Goal: Transaction & Acquisition: Book appointment/travel/reservation

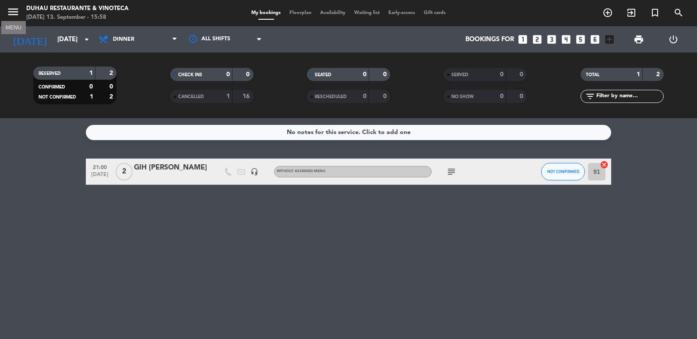
click at [11, 14] on icon "menu" at bounding box center [13, 11] width 13 height 13
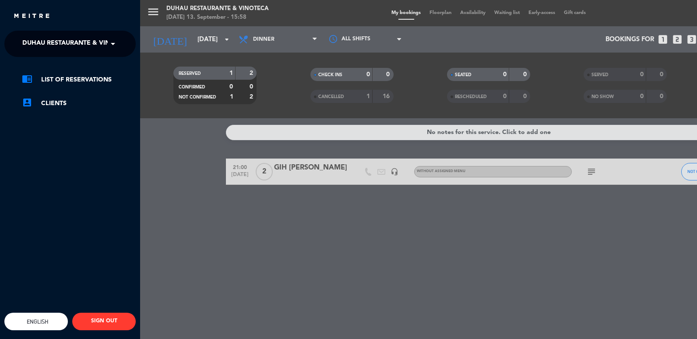
click at [114, 49] on span at bounding box center [115, 44] width 15 height 18
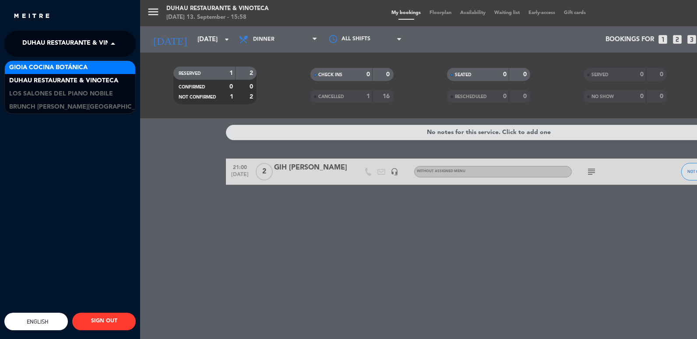
click at [73, 69] on span "Gioia Cocina Botánica" at bounding box center [48, 68] width 78 height 10
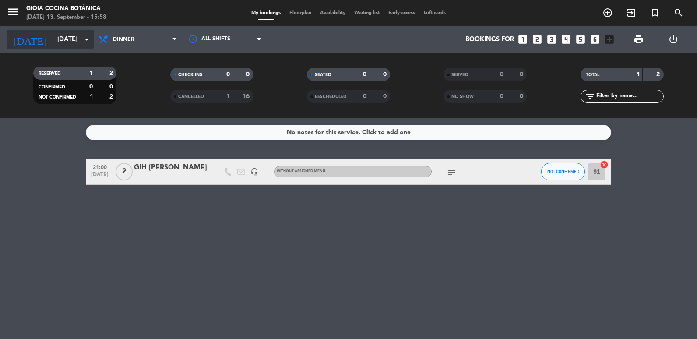
click at [88, 39] on icon "arrow_drop_down" at bounding box center [86, 39] width 11 height 11
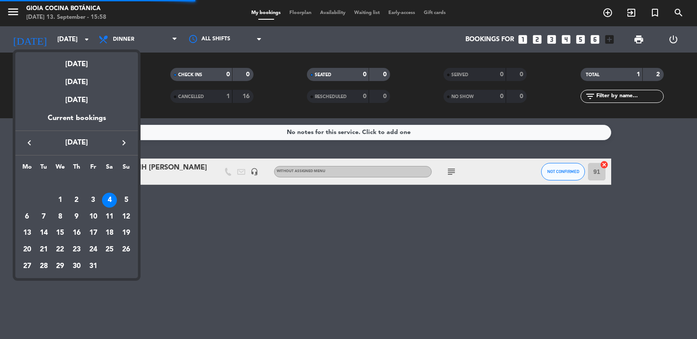
click at [110, 192] on td "4" at bounding box center [110, 200] width 17 height 17
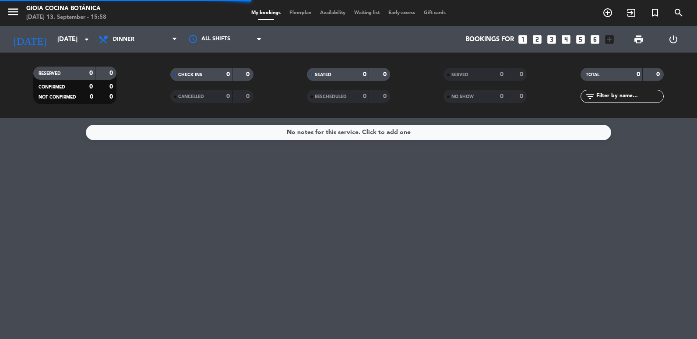
click at [120, 39] on span "Dinner" at bounding box center [123, 39] width 21 height 6
click at [134, 88] on div "menu [PERSON_NAME] Cocina Botánica [DATE] 13. September - 15:58 My bookings Flo…" at bounding box center [348, 59] width 697 height 118
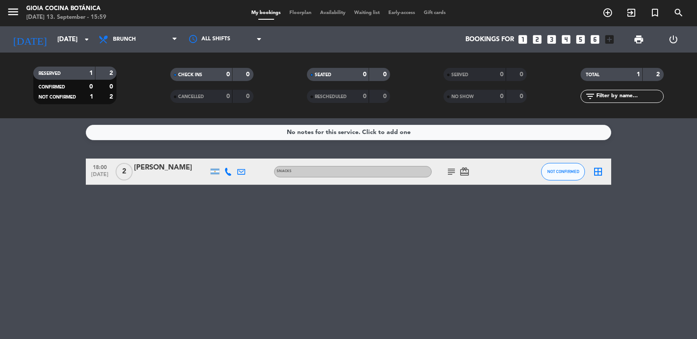
click at [227, 218] on div "No notes for this service. Click to add one 18:00 [DATE] 2 [PERSON_NAME] Snacks…" at bounding box center [348, 228] width 697 height 221
click at [76, 33] on input "[DATE]" at bounding box center [95, 40] width 84 height 16
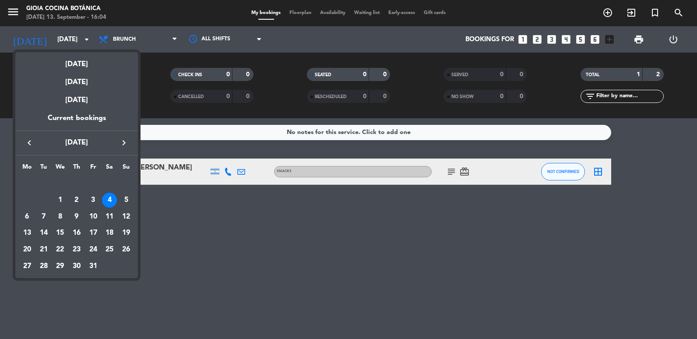
click at [26, 141] on icon "keyboard_arrow_left" at bounding box center [29, 142] width 11 height 11
click at [107, 211] on div "13" at bounding box center [109, 216] width 15 height 15
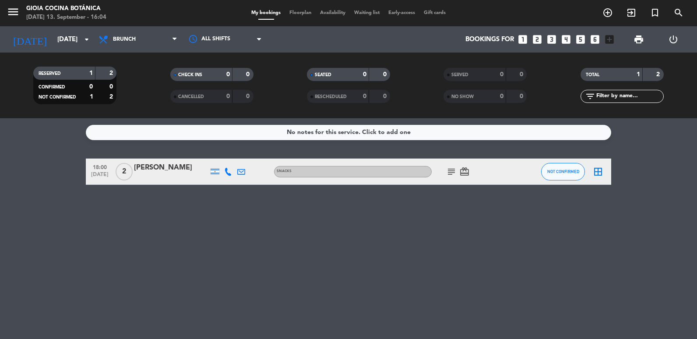
type input "[DATE]"
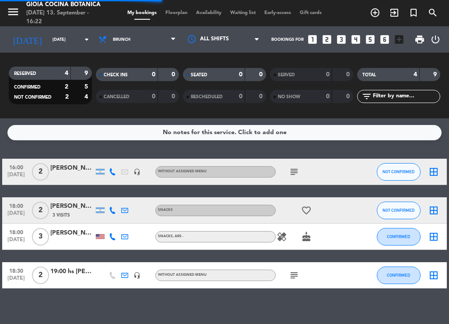
click at [21, 16] on span "menu" at bounding box center [17, 13] width 20 height 21
click at [16, 14] on icon "menu" at bounding box center [13, 11] width 13 height 13
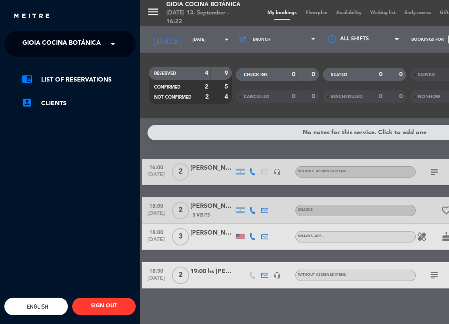
click at [109, 42] on span at bounding box center [115, 44] width 15 height 18
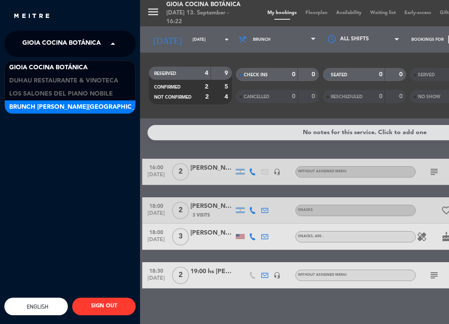
click at [88, 104] on span "Brunch [PERSON_NAME][GEOGRAPHIC_DATA][PERSON_NAME]" at bounding box center [106, 107] width 194 height 10
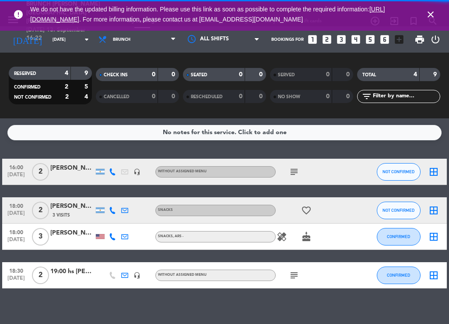
click at [113, 50] on div "menu Brunch [PERSON_NAME][GEOGRAPHIC_DATA][PERSON_NAME] [DATE] 13. September - …" at bounding box center [224, 162] width 449 height 324
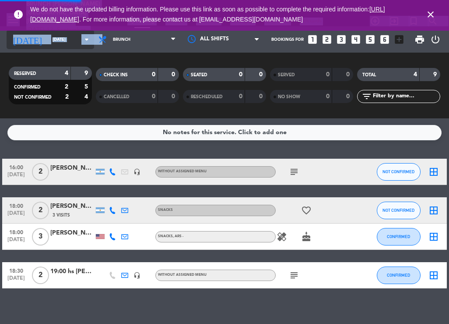
drag, startPoint x: 113, startPoint y: 50, endPoint x: 45, endPoint y: 40, distance: 68.2
click at [48, 40] on input "[DATE]" at bounding box center [76, 40] width 57 height 14
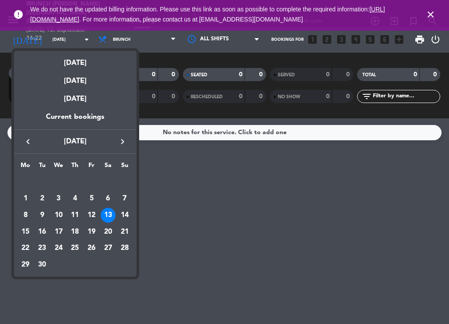
click at [15, 12] on div at bounding box center [224, 162] width 449 height 324
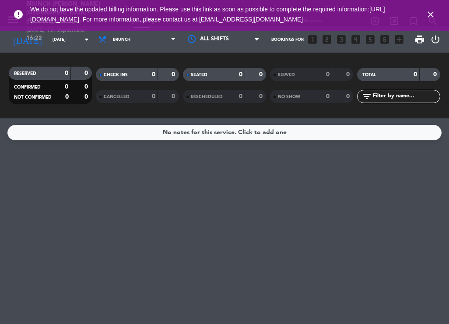
click at [433, 13] on icon "close" at bounding box center [431, 14] width 11 height 11
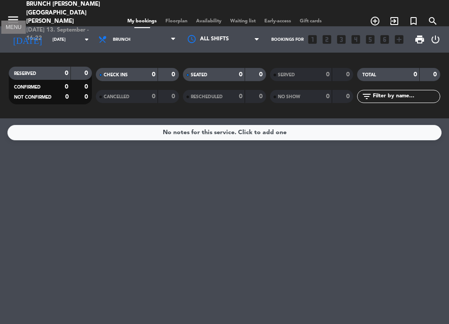
click at [16, 14] on icon "menu" at bounding box center [13, 19] width 13 height 13
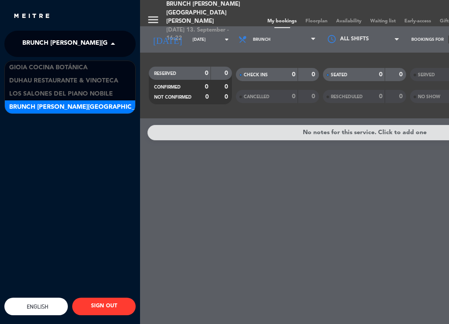
click at [105, 48] on div "× Brunch [PERSON_NAME][GEOGRAPHIC_DATA][PERSON_NAME]" at bounding box center [63, 44] width 89 height 18
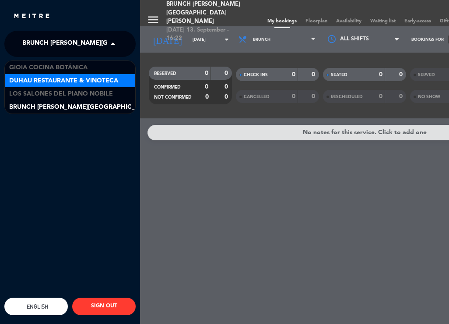
click at [92, 83] on span "Duhau Restaurante & Vinoteca" at bounding box center [63, 81] width 109 height 10
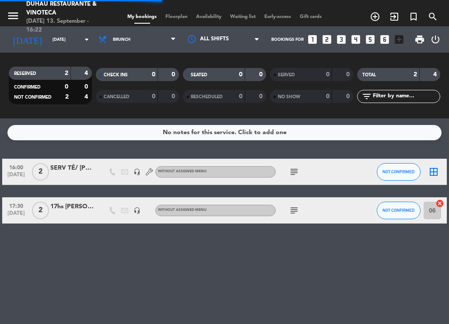
drag, startPoint x: 120, startPoint y: 44, endPoint x: 126, endPoint y: 51, distance: 9.6
click at [126, 43] on span "Brunch" at bounding box center [137, 39] width 86 height 19
click at [134, 130] on ng-component "menu Duhau Restaurante & Vinoteca [DATE] 13. September - 16:22 My bookings Floo…" at bounding box center [224, 162] width 449 height 324
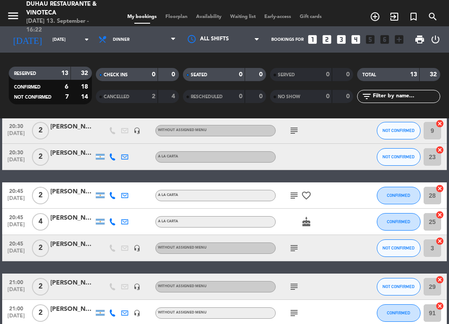
scroll to position [219, 0]
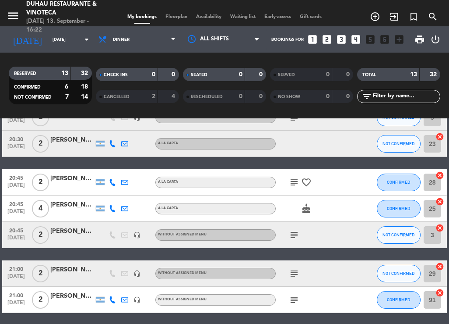
click at [66, 230] on div "[PERSON_NAME] GIH" at bounding box center [72, 231] width 44 height 10
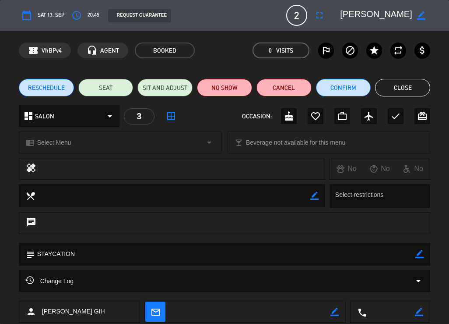
click at [389, 87] on button "Close" at bounding box center [402, 88] width 55 height 18
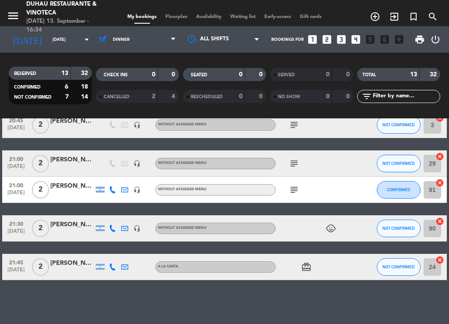
scroll to position [285, 0]
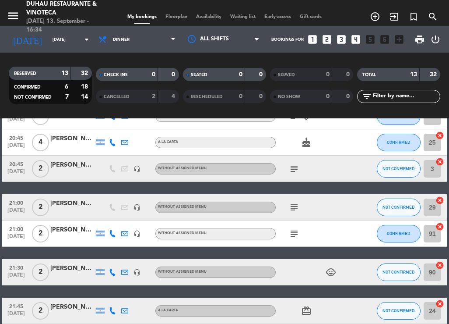
click at [74, 169] on div "[PERSON_NAME] GIH" at bounding box center [72, 165] width 44 height 10
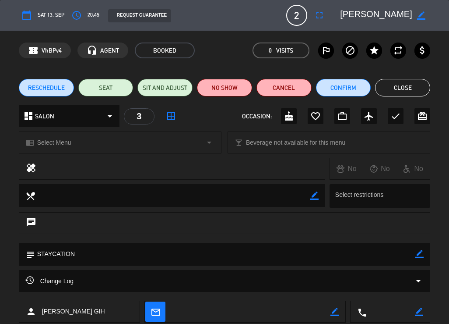
click at [88, 18] on span "20:45" at bounding box center [94, 15] width 12 height 9
click at [71, 13] on icon "access_time" at bounding box center [76, 15] width 11 height 11
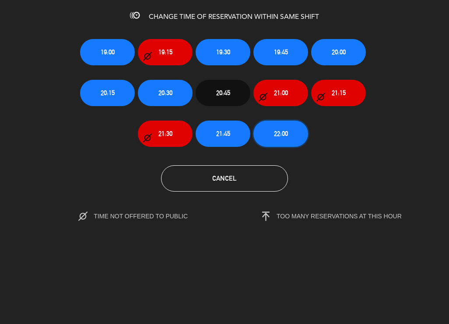
click at [277, 130] on span "22:00" at bounding box center [281, 133] width 14 height 10
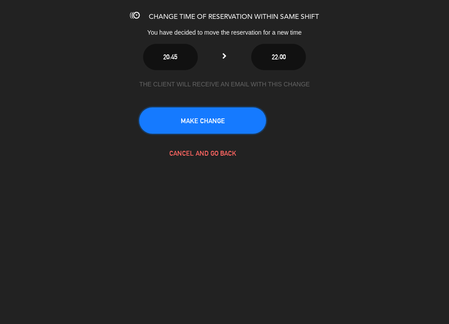
click at [229, 116] on button "MAKE CHANGE" at bounding box center [202, 120] width 127 height 26
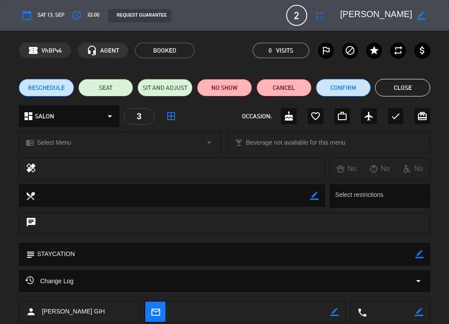
click at [401, 85] on button "Close" at bounding box center [402, 88] width 55 height 18
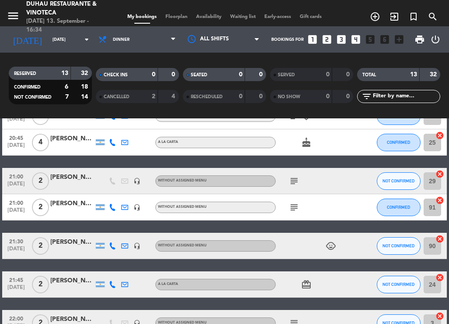
scroll to position [329, 0]
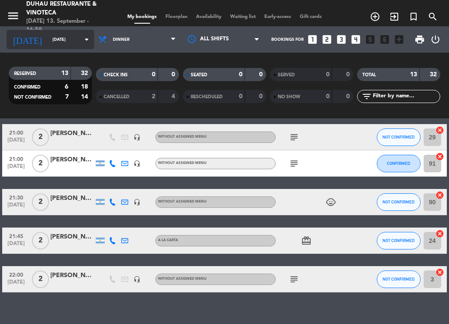
click at [69, 41] on input "[DATE]" at bounding box center [76, 40] width 57 height 14
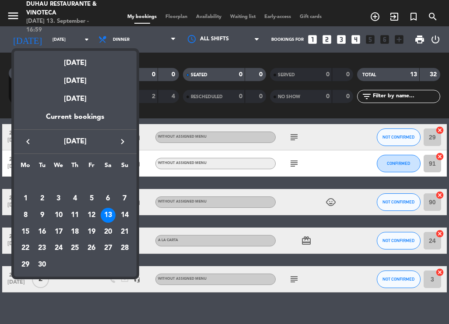
drag, startPoint x: 105, startPoint y: 211, endPoint x: 113, endPoint y: 199, distance: 14.6
click at [104, 211] on div "13" at bounding box center [108, 215] width 15 height 15
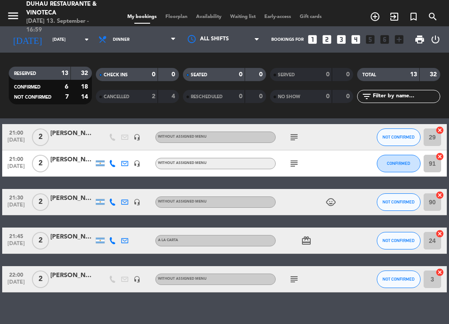
click at [325, 41] on icon "looks_two" at bounding box center [326, 39] width 11 height 11
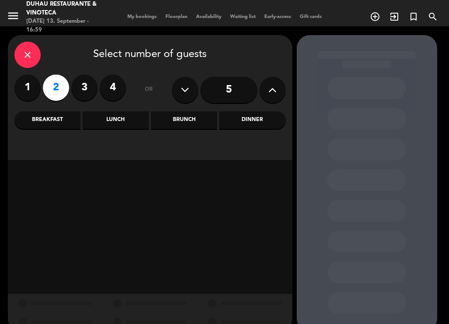
click at [242, 122] on div "Dinner" at bounding box center [252, 120] width 66 height 18
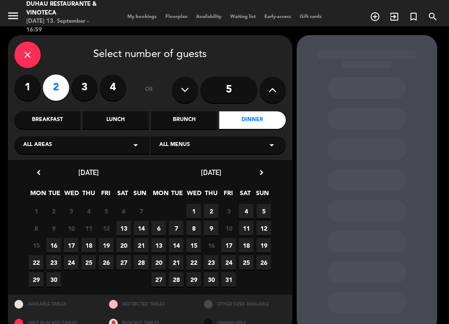
click at [123, 223] on span "13" at bounding box center [123, 228] width 14 height 14
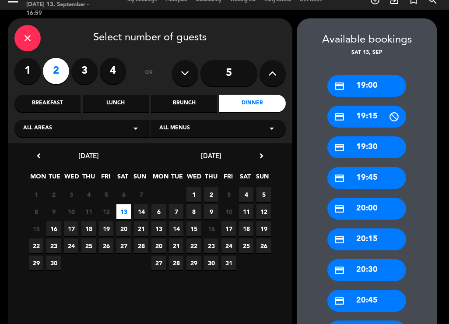
scroll to position [192, 0]
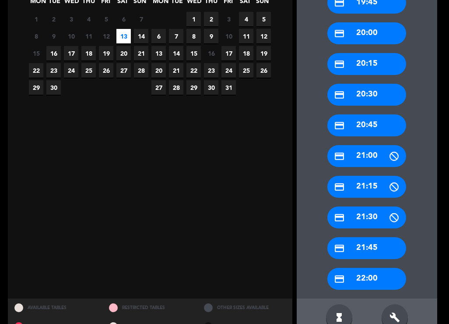
click at [361, 151] on div "credit_card 21:00" at bounding box center [366, 156] width 79 height 22
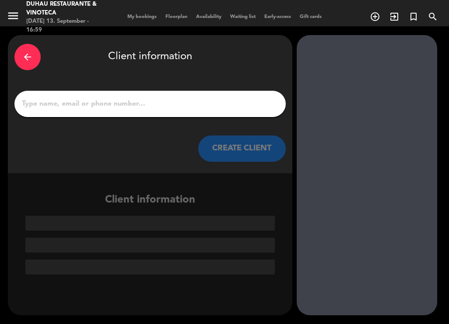
click at [84, 102] on input "1" at bounding box center [150, 104] width 258 height 12
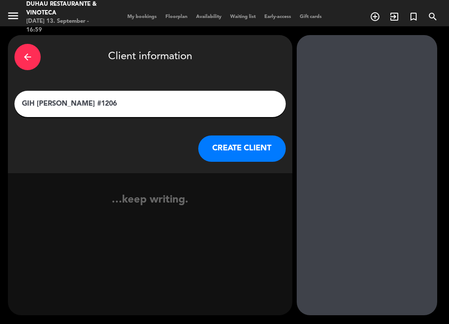
type input "GIH [PERSON_NAME] #1206"
click at [221, 144] on button "CREATE CLIENT" at bounding box center [242, 148] width 88 height 26
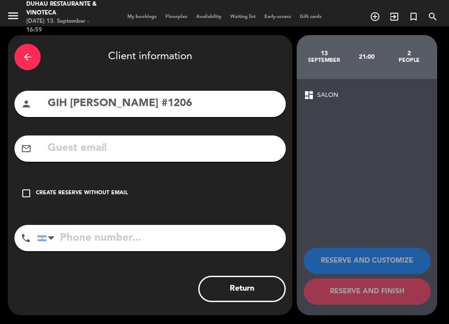
click at [96, 193] on div "Create reserve without email" at bounding box center [82, 193] width 92 height 9
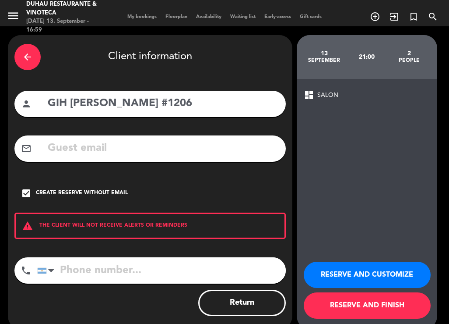
click at [361, 279] on button "RESERVE AND CUSTOMIZE" at bounding box center [367, 274] width 127 height 26
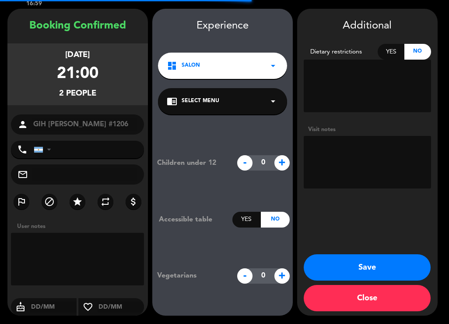
scroll to position [27, 0]
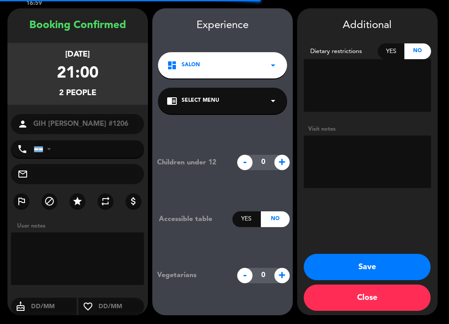
click at [327, 162] on textarea at bounding box center [367, 161] width 127 height 53
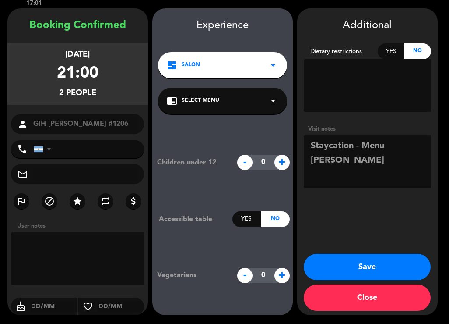
type textarea "Staycation - Menu [PERSON_NAME]"
click at [353, 265] on button "Save" at bounding box center [367, 266] width 127 height 26
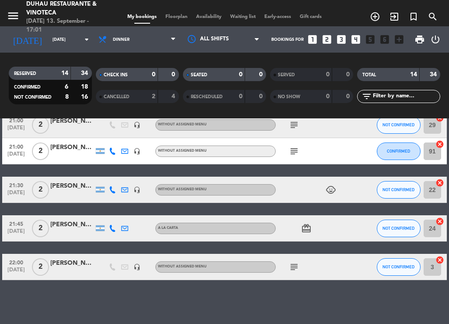
scroll to position [324, 0]
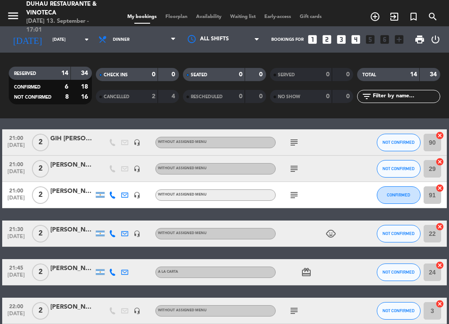
click at [27, 166] on span "21:00" at bounding box center [16, 163] width 22 height 10
click at [39, 166] on div "Created: [DATE]" at bounding box center [62, 168] width 58 height 15
click at [87, 167] on div "[PERSON_NAME]" at bounding box center [72, 165] width 44 height 10
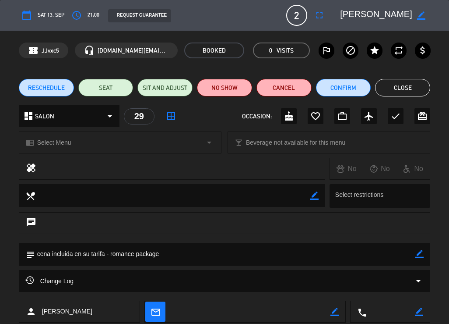
scroll to position [0, 18]
drag, startPoint x: 387, startPoint y: 17, endPoint x: 415, endPoint y: 21, distance: 28.0
click at [415, 21] on div "border_color" at bounding box center [382, 15] width 96 height 16
click at [412, 84] on button "Close" at bounding box center [402, 88] width 55 height 18
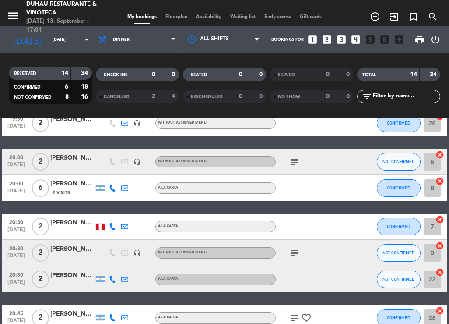
scroll to position [88, 0]
